Goal: Task Accomplishment & Management: Manage account settings

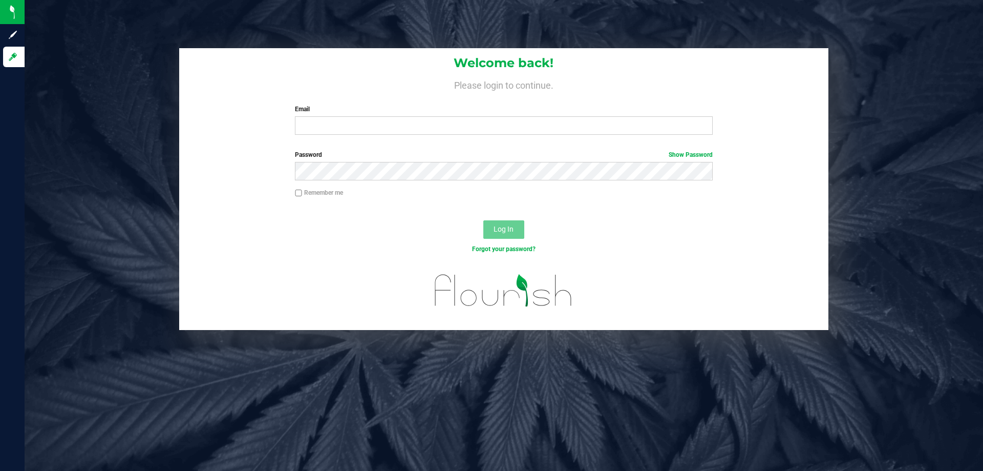
click at [373, 110] on label "Email" at bounding box center [503, 108] width 417 height 9
click at [373, 116] on input "Email" at bounding box center [503, 125] width 417 height 18
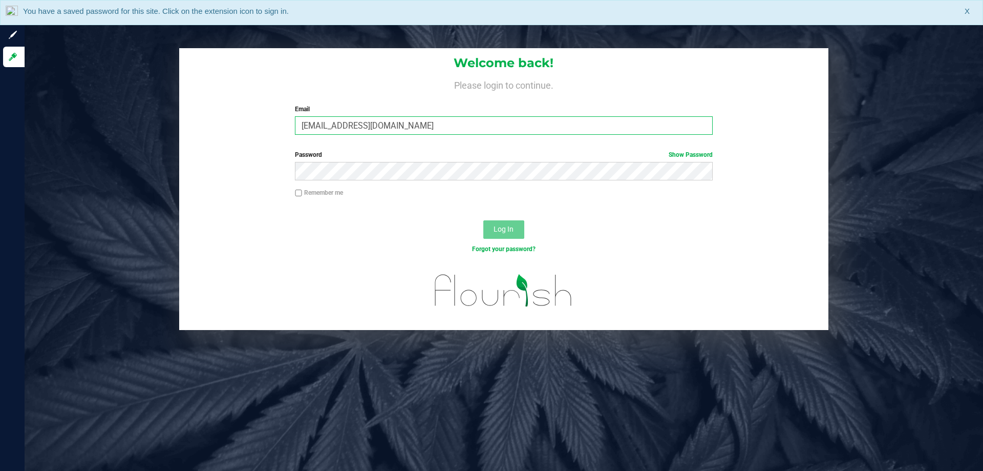
type input "edodich@liveparallel.com"
click at [483, 220] on button "Log In" at bounding box center [503, 229] width 41 height 18
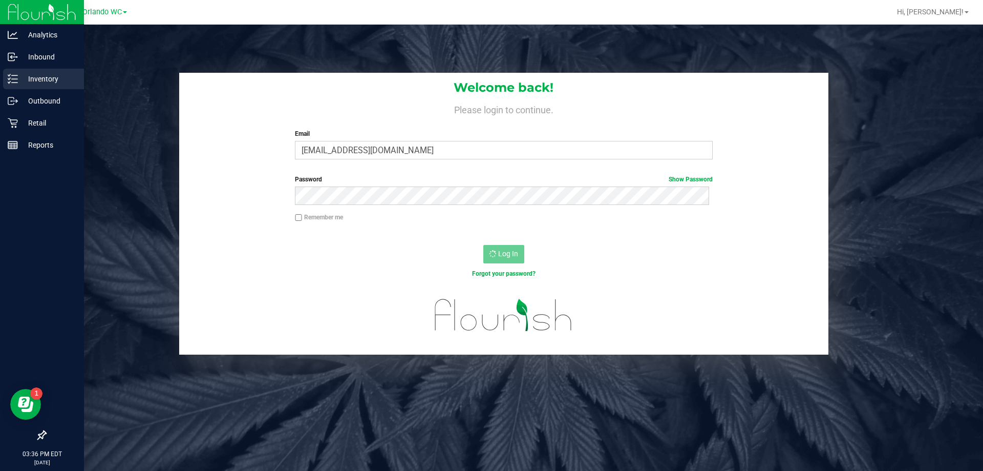
click at [7, 71] on div "Inventory" at bounding box center [43, 79] width 81 height 20
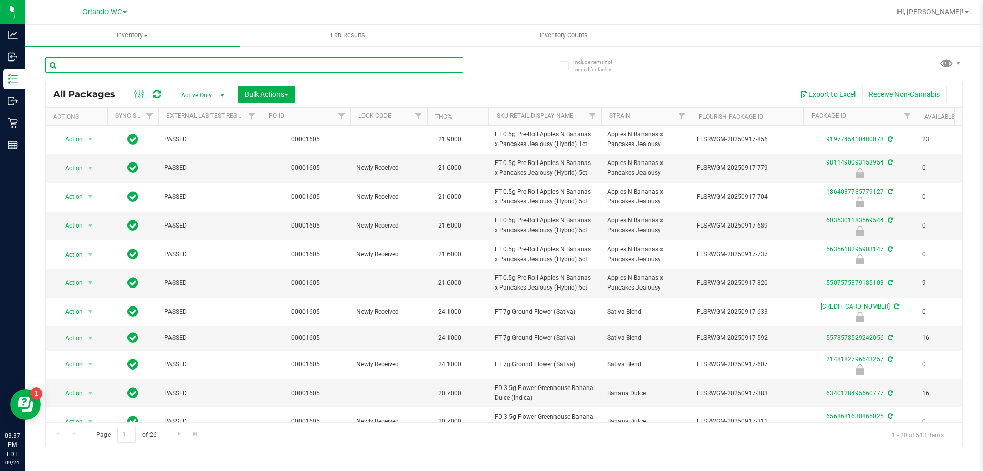
click at [102, 62] on input "text" at bounding box center [254, 64] width 418 height 15
paste input "SN250728DC1-0804"
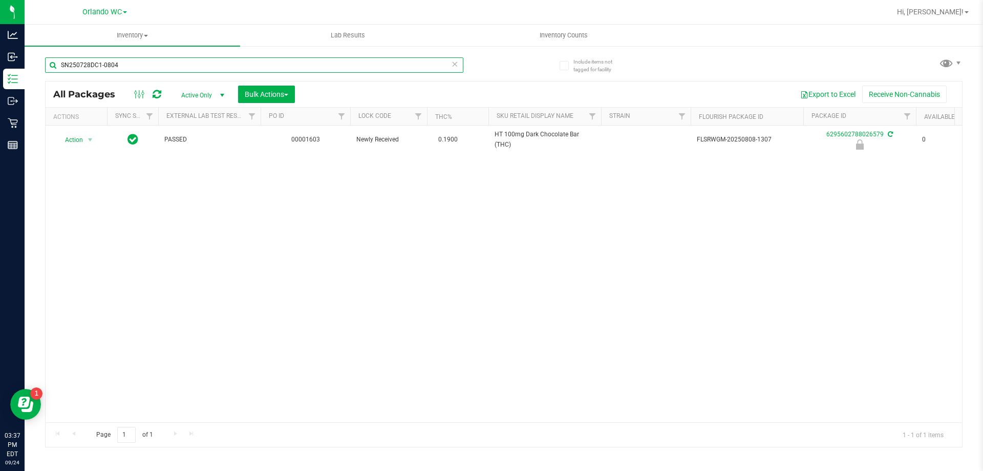
type input "SN250728DC1-0804"
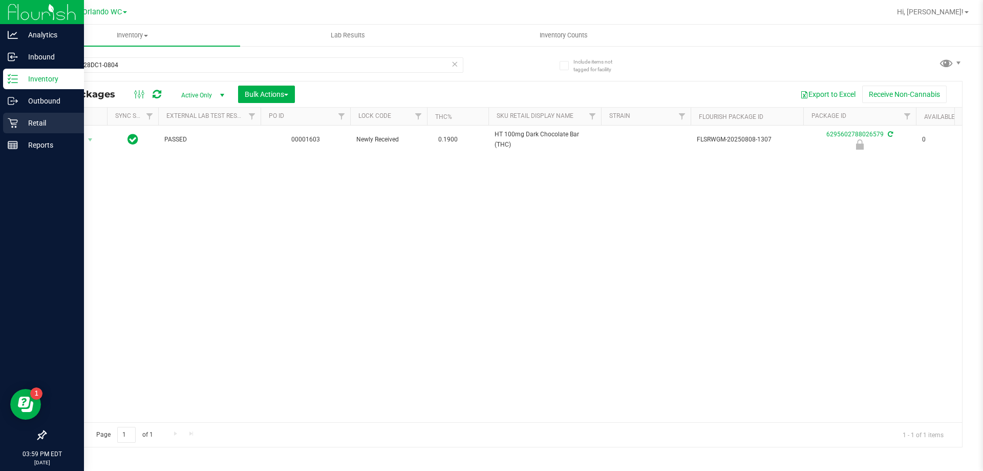
click at [20, 120] on p "Retail" at bounding box center [48, 123] width 61 height 12
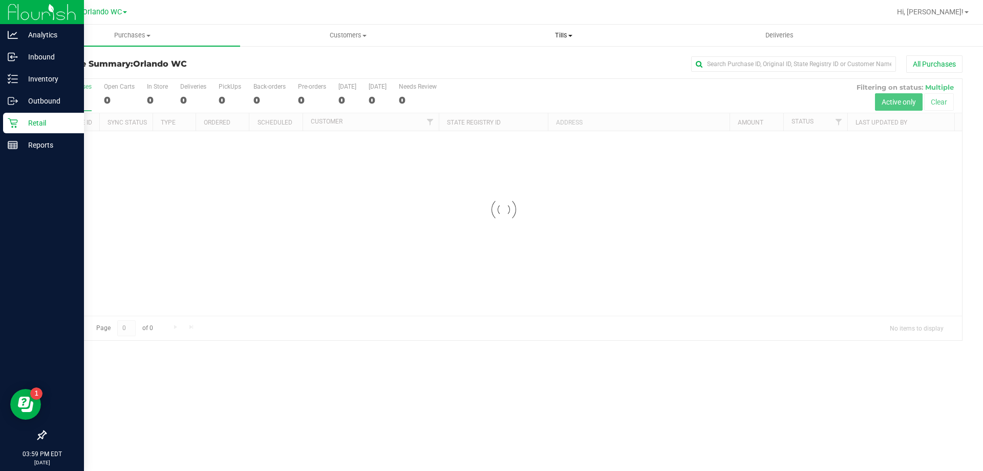
click at [570, 33] on span "Tills" at bounding box center [563, 35] width 215 height 9
click at [522, 63] on span "Manage tills" at bounding box center [490, 61] width 69 height 9
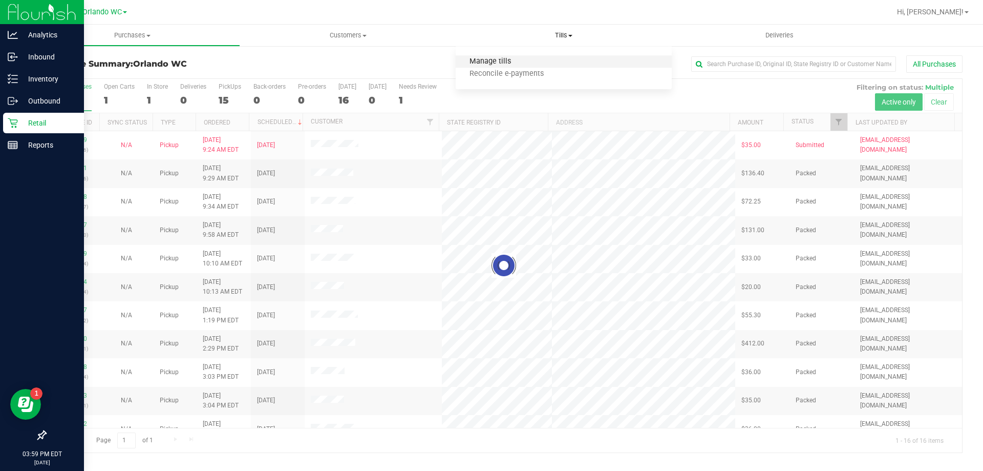
click at [510, 66] on span "Manage tills" at bounding box center [490, 61] width 69 height 9
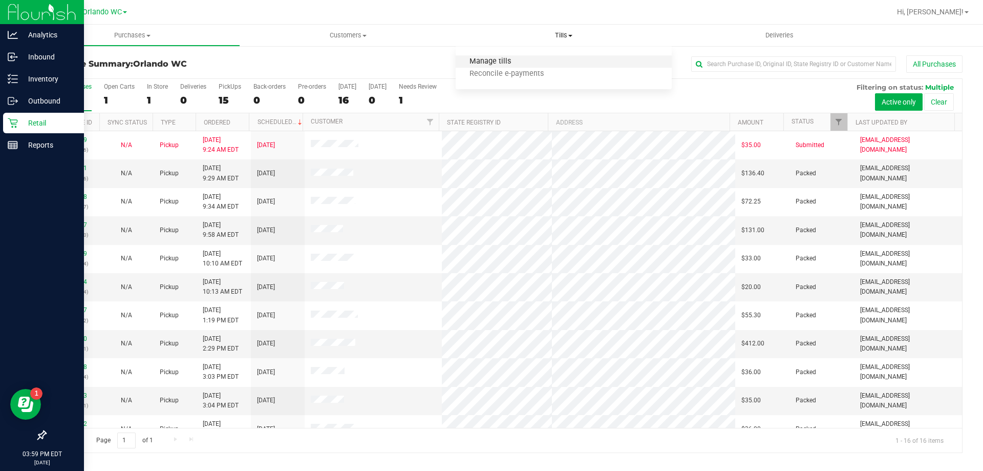
click at [493, 60] on span "Manage tills" at bounding box center [490, 61] width 69 height 9
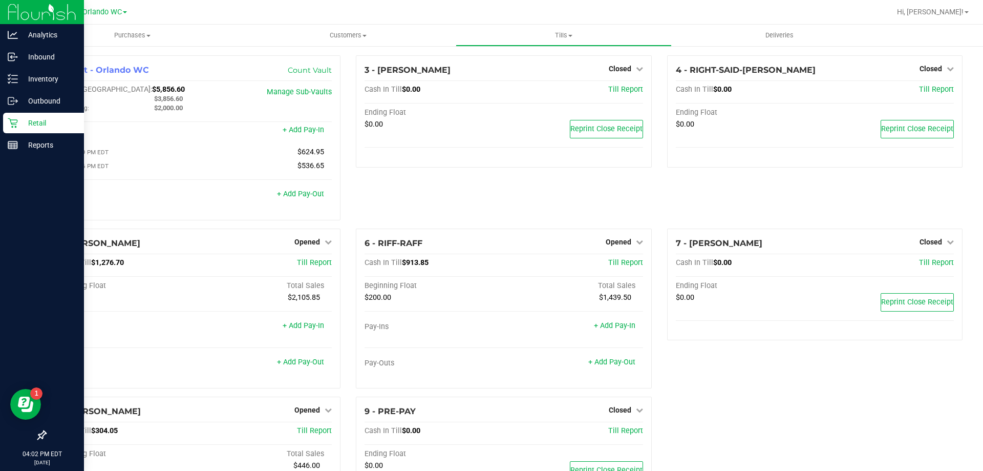
click at [491, 207] on div "3 - [PERSON_NAME]-DERULO Closed Open Till Cash In Till $0.00 Till Report Ending…" at bounding box center [503, 141] width 311 height 173
click at [622, 364] on link "+ Add Pay-Out" at bounding box center [611, 361] width 47 height 9
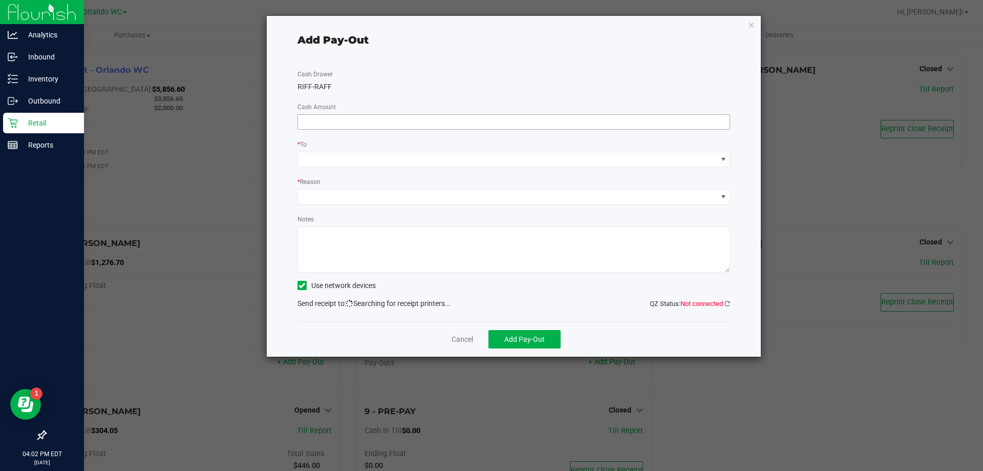
click at [498, 122] on input at bounding box center [514, 122] width 432 height 14
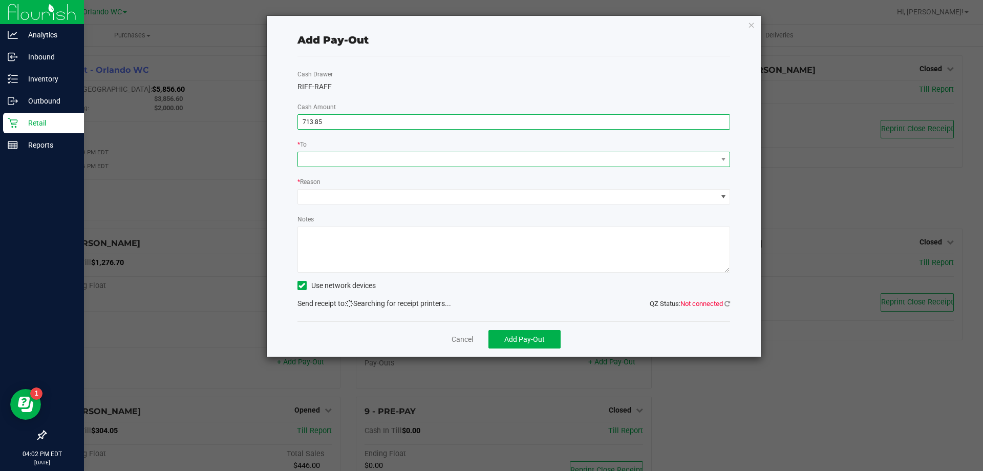
click at [527, 164] on span at bounding box center [507, 159] width 419 height 14
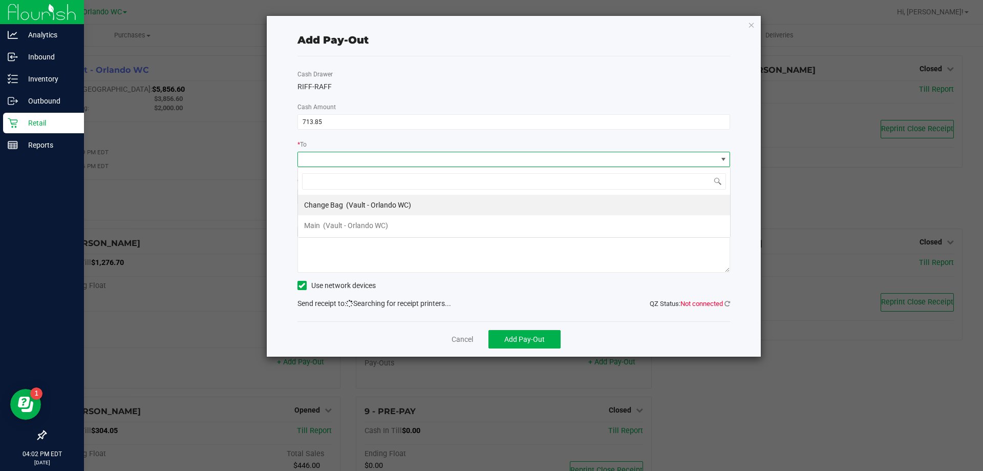
type input "$713.85"
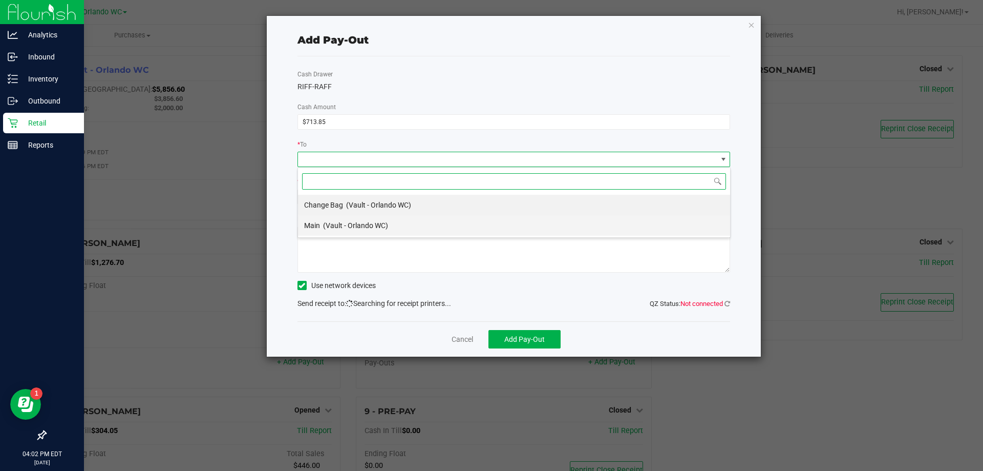
click at [359, 218] on div "Main (Vault - Orlando WC)" at bounding box center [346, 225] width 84 height 18
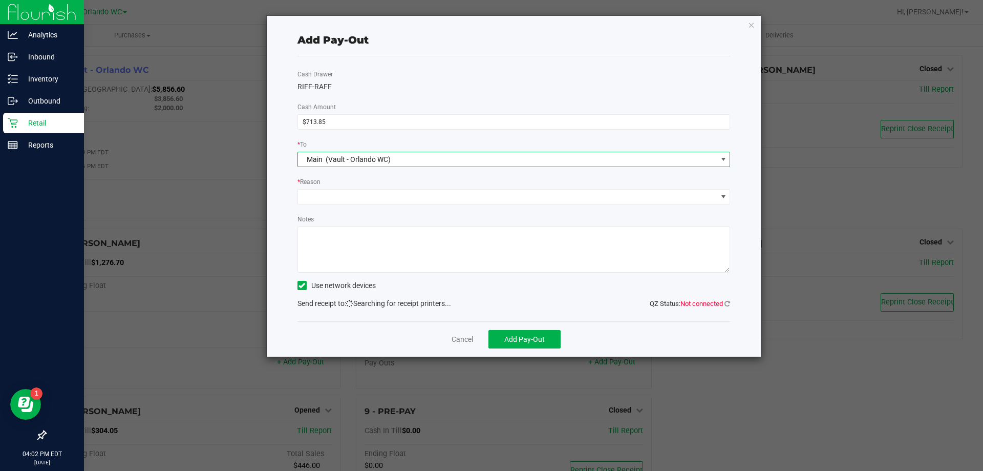
click at [345, 183] on div "* Reason" at bounding box center [514, 182] width 433 height 13
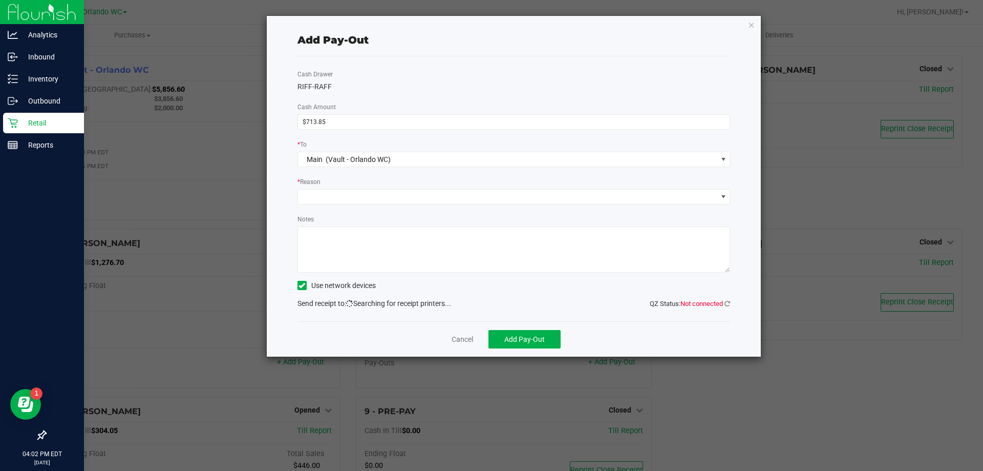
click at [342, 208] on div "Cash Drawer RIFF-RAFF Cash Amount $713.85 * To Main (Vault - Orlando WC) * Reas…" at bounding box center [514, 188] width 433 height 265
click at [341, 197] on span at bounding box center [507, 196] width 419 height 14
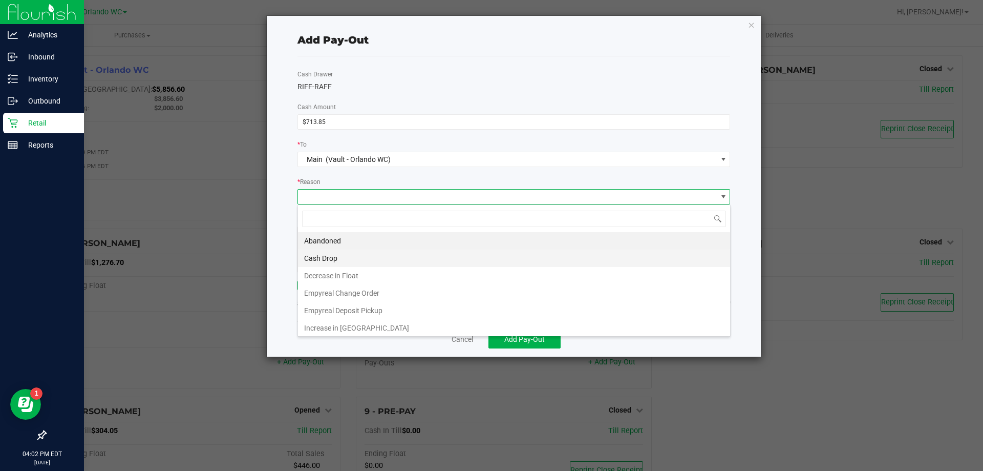
click at [353, 260] on li "Cash Drop" at bounding box center [514, 257] width 432 height 17
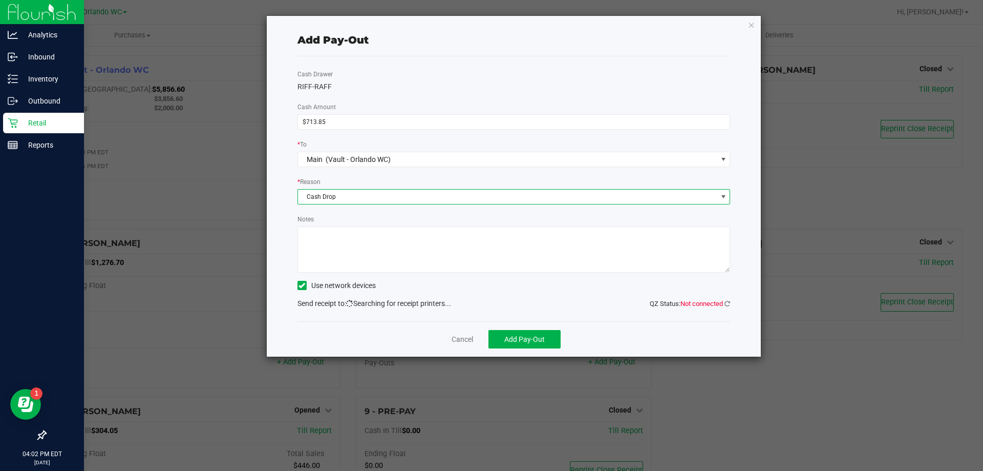
click at [367, 244] on textarea "Notes" at bounding box center [514, 249] width 433 height 46
type textarea "x"
type textarea "cash drop/shift"
click at [454, 338] on link "Cancel" at bounding box center [463, 339] width 22 height 11
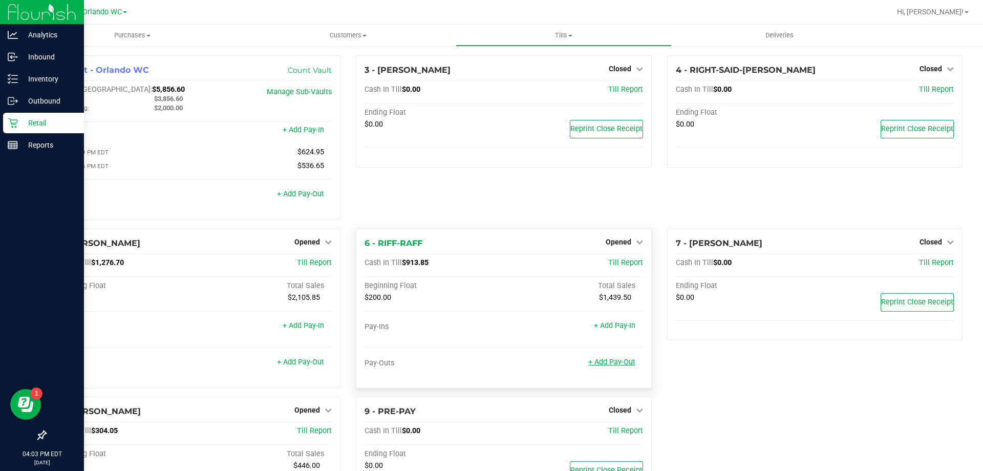
click at [610, 366] on link "+ Add Pay-Out" at bounding box center [611, 361] width 47 height 9
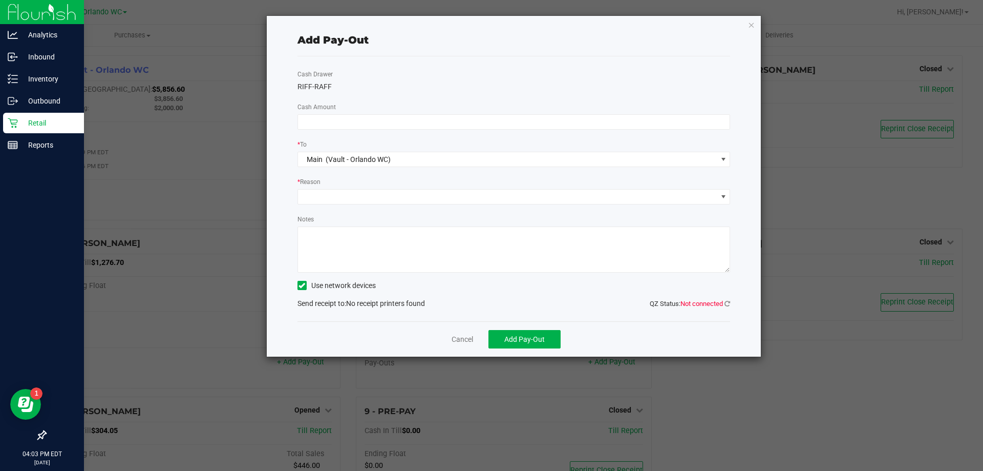
click at [725, 308] on span "QZ Status: Not connected" at bounding box center [690, 303] width 80 height 11
click at [726, 304] on icon at bounding box center [728, 303] width 6 height 7
click at [729, 306] on icon at bounding box center [728, 303] width 6 height 7
click at [751, 25] on icon "button" at bounding box center [751, 24] width 7 height 12
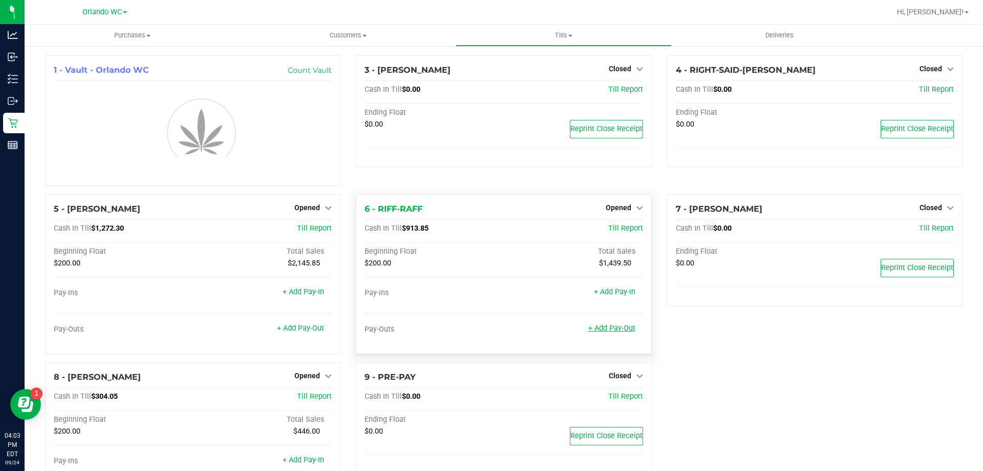
click at [613, 327] on link "+ Add Pay-Out" at bounding box center [611, 328] width 47 height 9
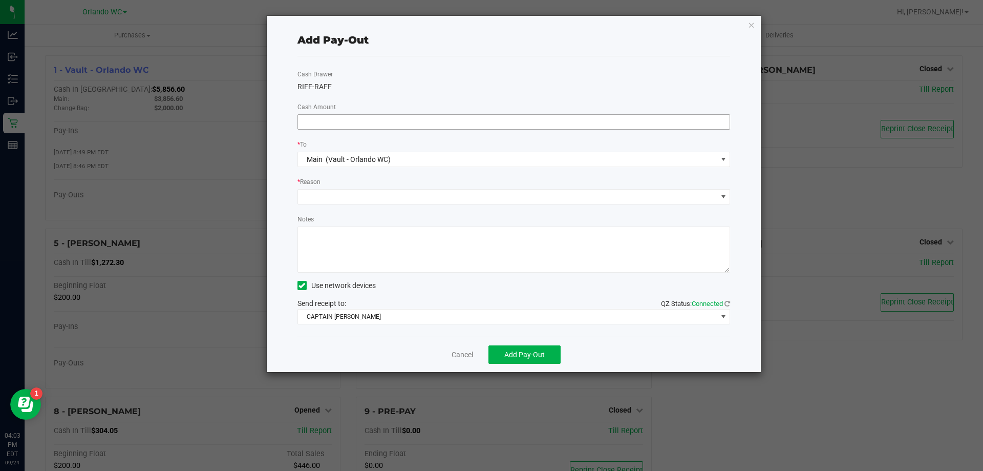
click at [400, 127] on input at bounding box center [514, 122] width 432 height 14
type input "$713.85"
click at [444, 204] on span at bounding box center [514, 196] width 433 height 15
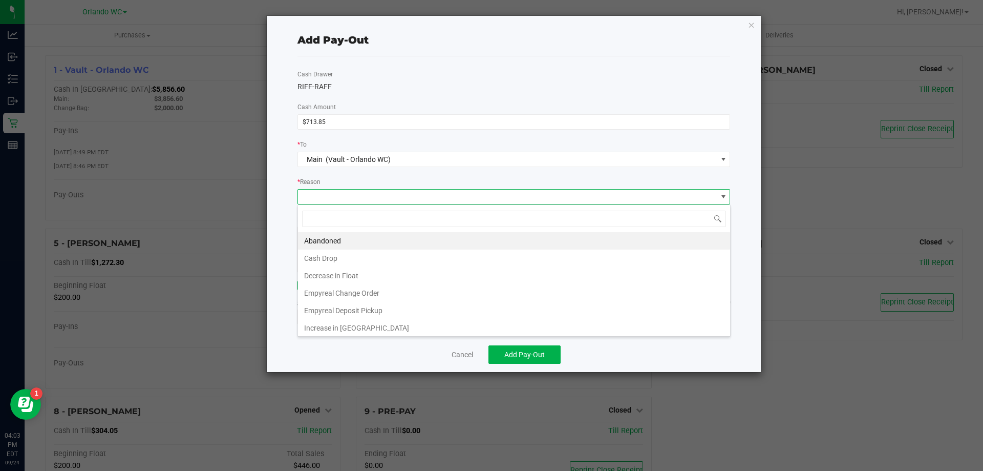
scroll to position [15, 433]
click at [376, 250] on li "Cash Drop" at bounding box center [514, 257] width 432 height 17
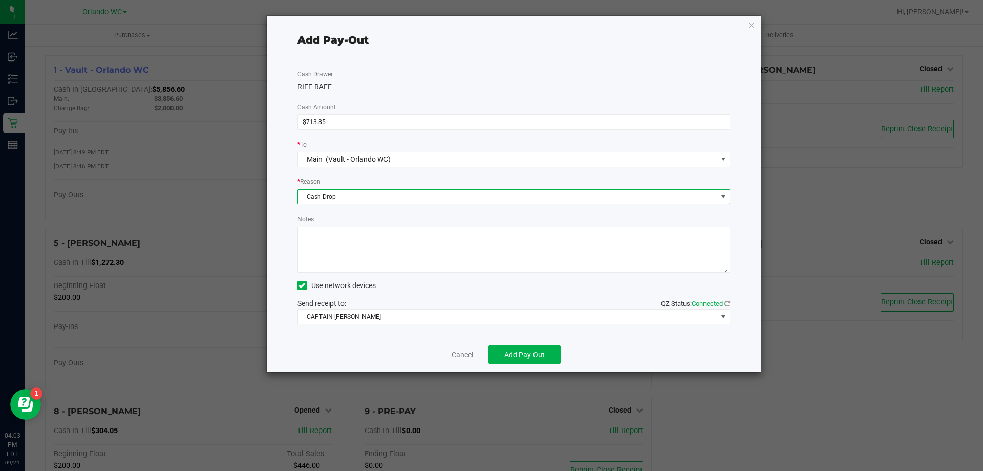
click at [376, 250] on textarea "Notes" at bounding box center [514, 249] width 433 height 46
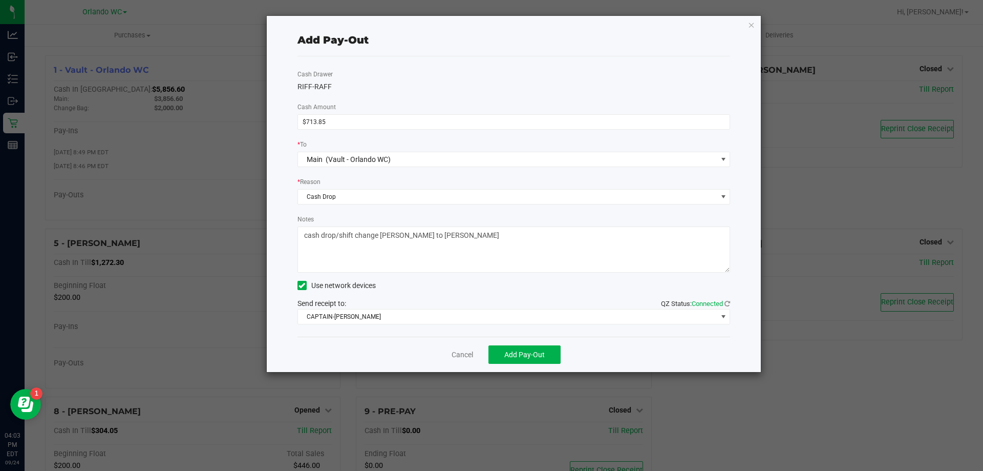
type textarea "cash drop/shift change Rosa to Malcolm"
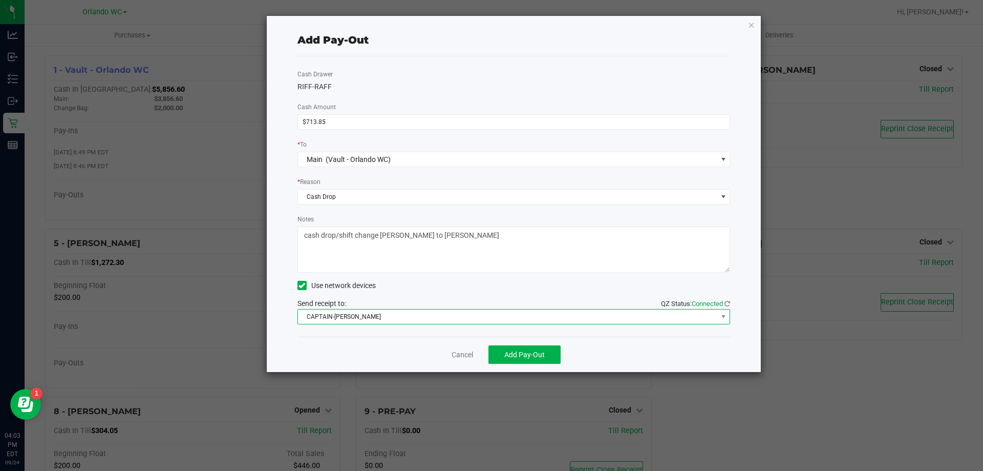
click at [506, 317] on span "CAPTAIN-KANGA" at bounding box center [507, 316] width 419 height 14
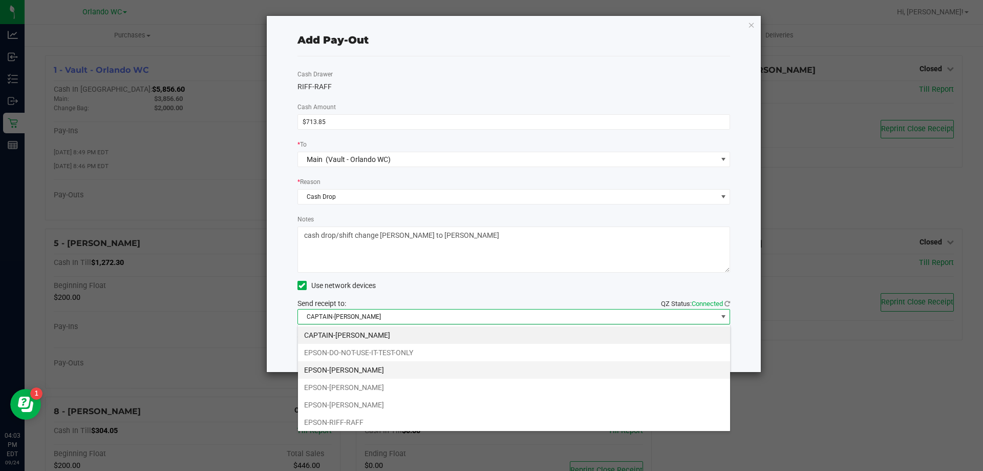
click at [414, 371] on li "EPSON-JASON-DERULO" at bounding box center [514, 369] width 432 height 17
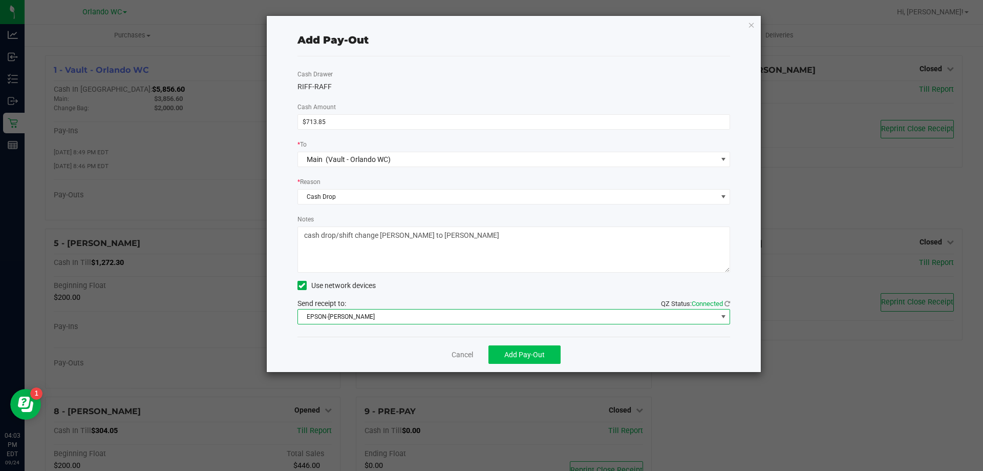
click at [542, 358] on span "Add Pay-Out" at bounding box center [524, 354] width 40 height 8
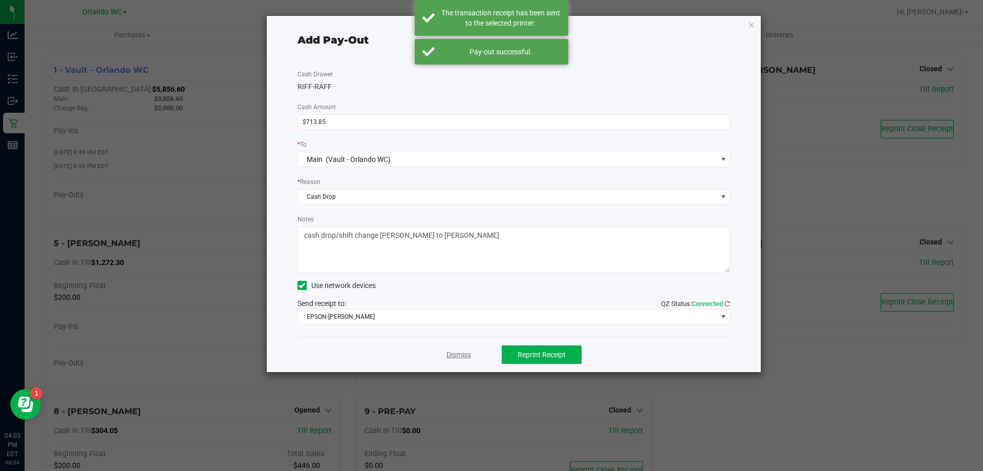
click at [459, 352] on link "Dismiss" at bounding box center [459, 354] width 25 height 11
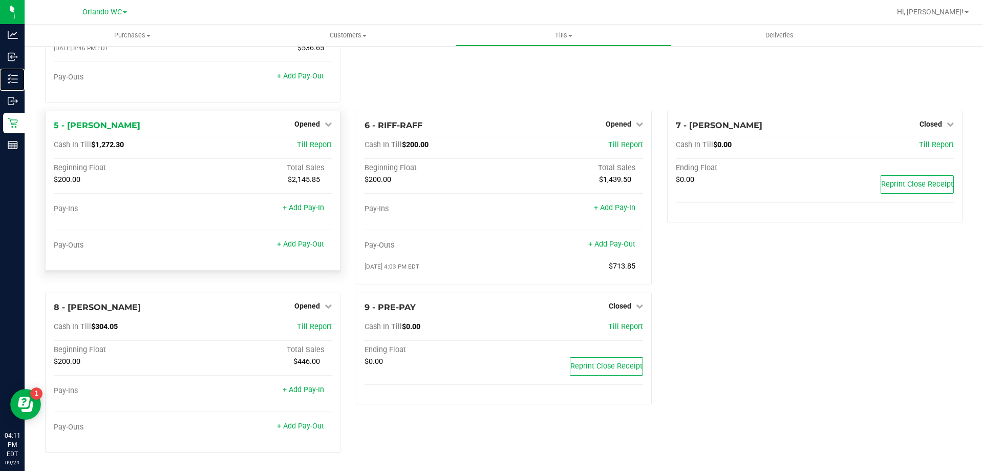
scroll to position [0, 0]
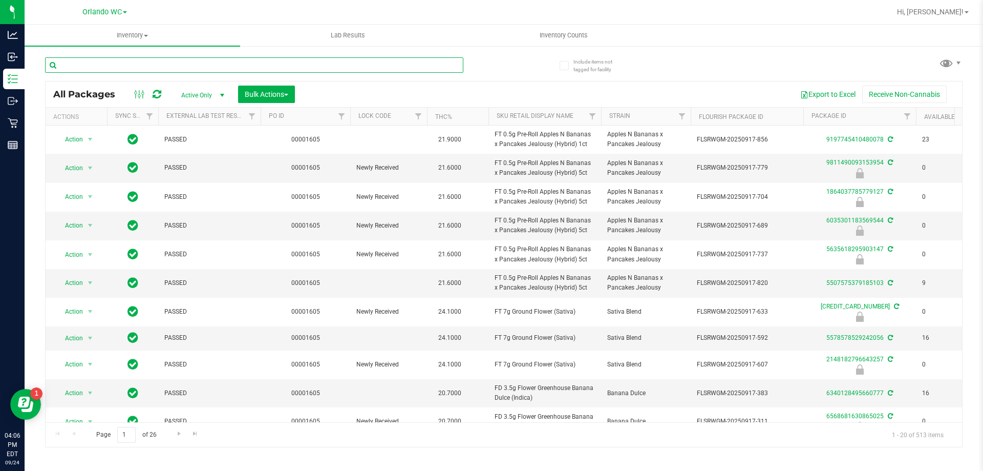
click at [115, 69] on input "text" at bounding box center [254, 64] width 418 height 15
type input "r"
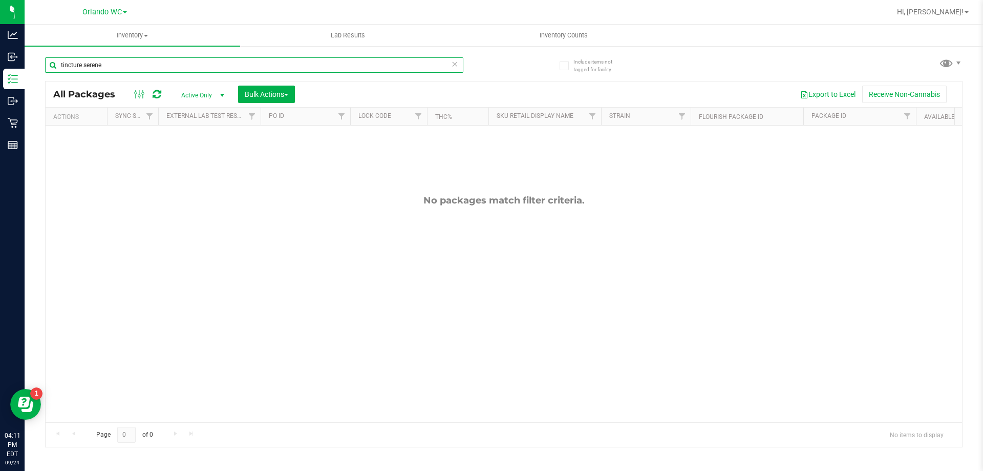
type input "tincture serene"
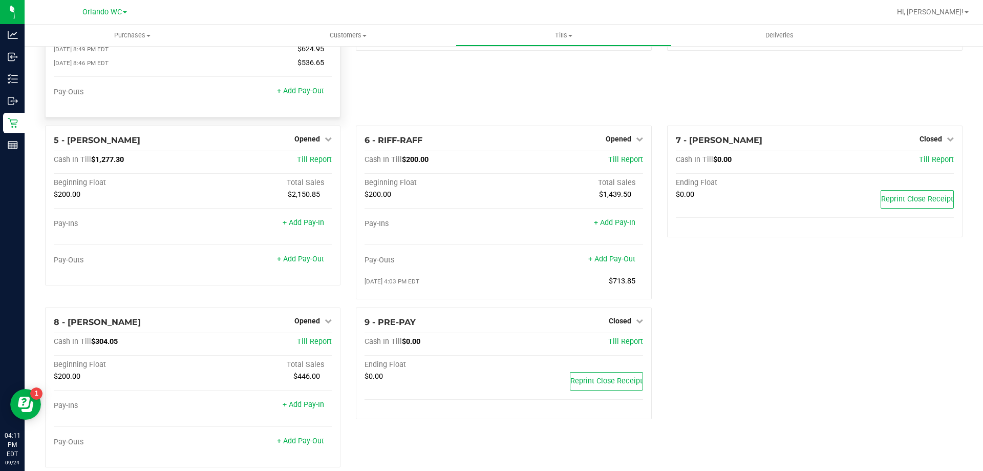
scroll to position [135, 0]
